Goal: Information Seeking & Learning: Learn about a topic

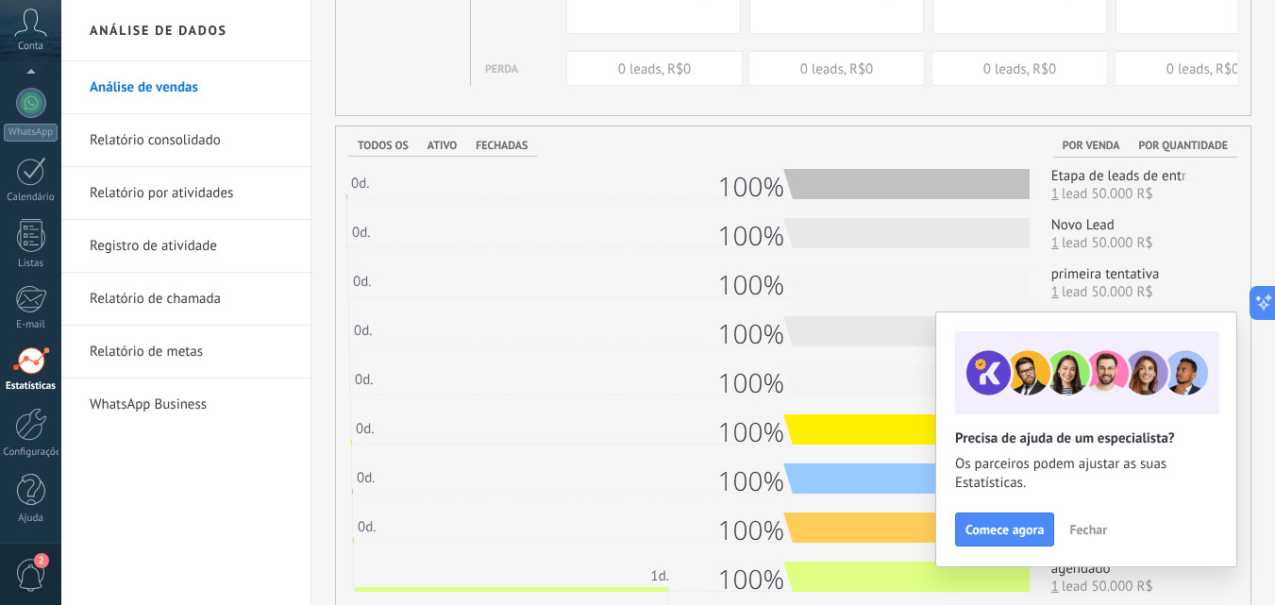
click at [1083, 523] on span "Fechar" at bounding box center [1088, 529] width 38 height 13
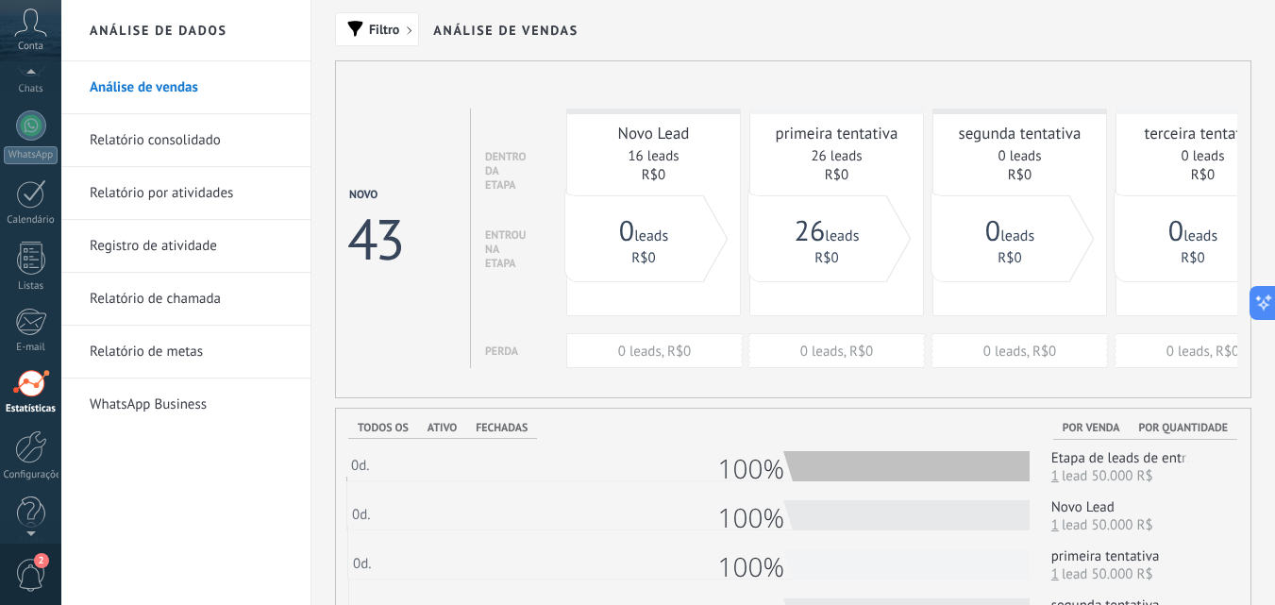
scroll to position [155, 0]
click at [37, 133] on div at bounding box center [31, 128] width 30 height 30
